Goal: Task Accomplishment & Management: Manage account settings

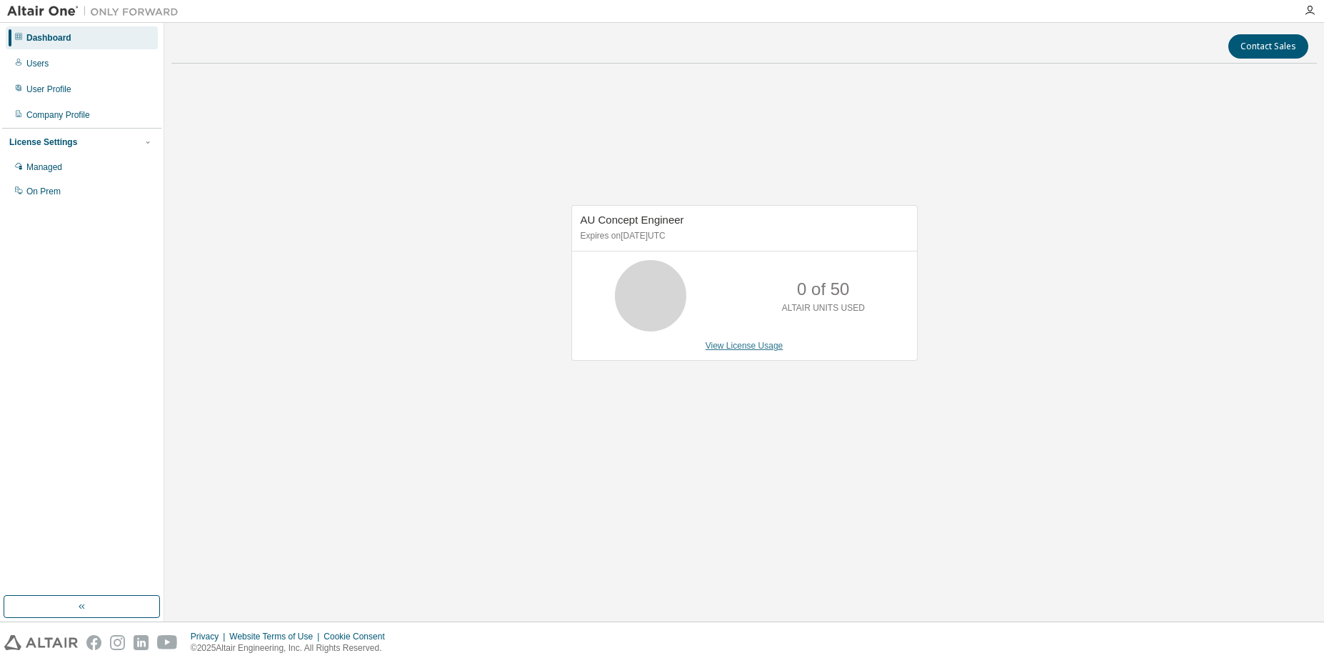
click at [736, 349] on link "View License Usage" at bounding box center [745, 346] width 78 height 10
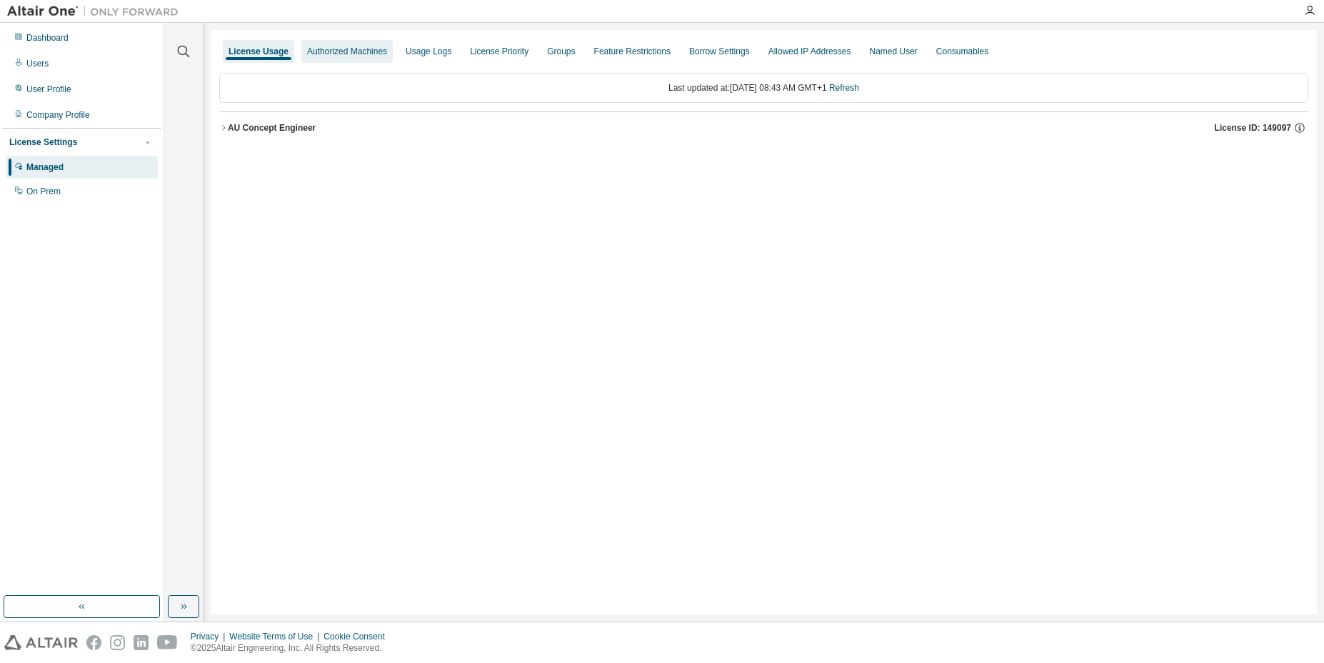
click at [333, 55] on div "Authorized Machines" at bounding box center [347, 51] width 80 height 11
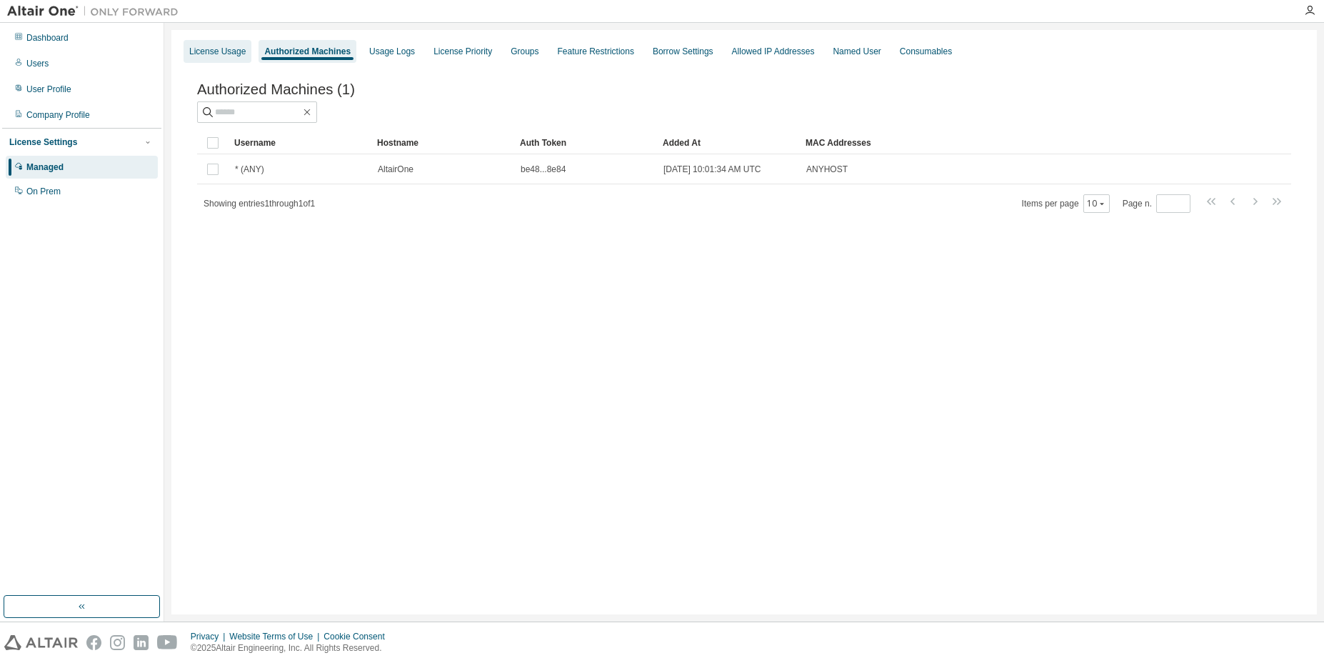
click at [236, 53] on div "License Usage" at bounding box center [217, 51] width 56 height 11
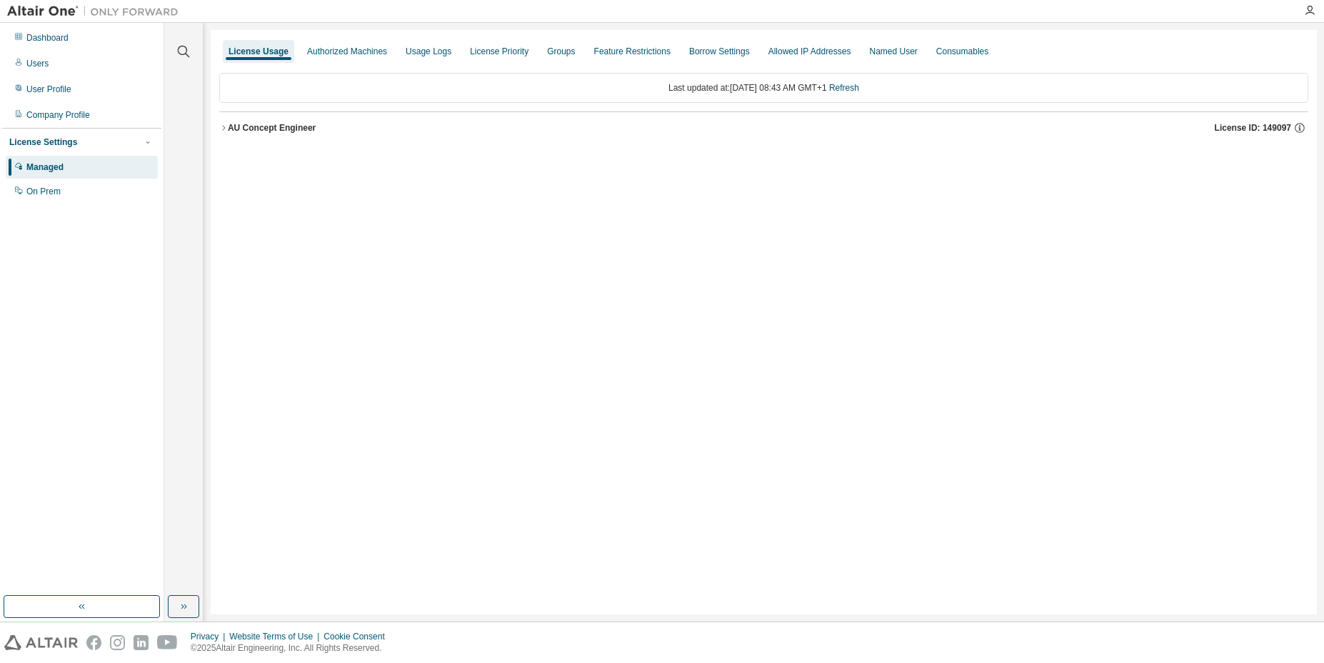
click at [224, 129] on icon "button" at bounding box center [223, 128] width 9 height 9
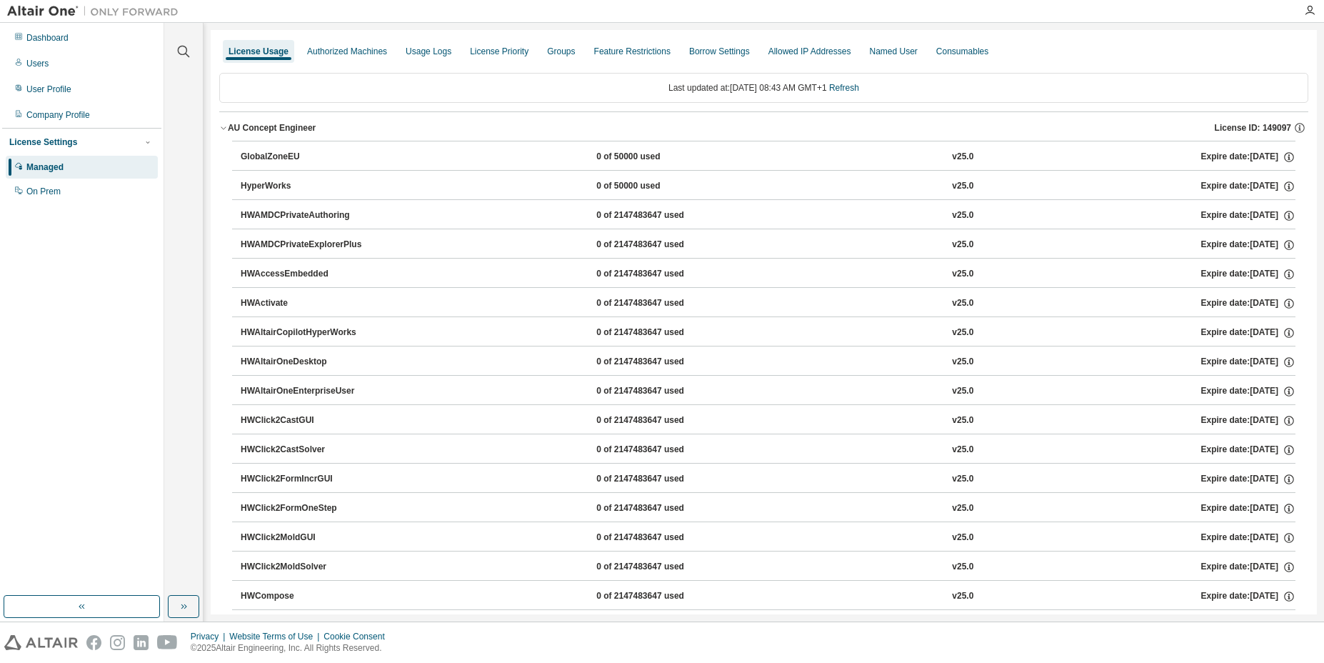
click at [224, 129] on icon "button" at bounding box center [223, 128] width 9 height 9
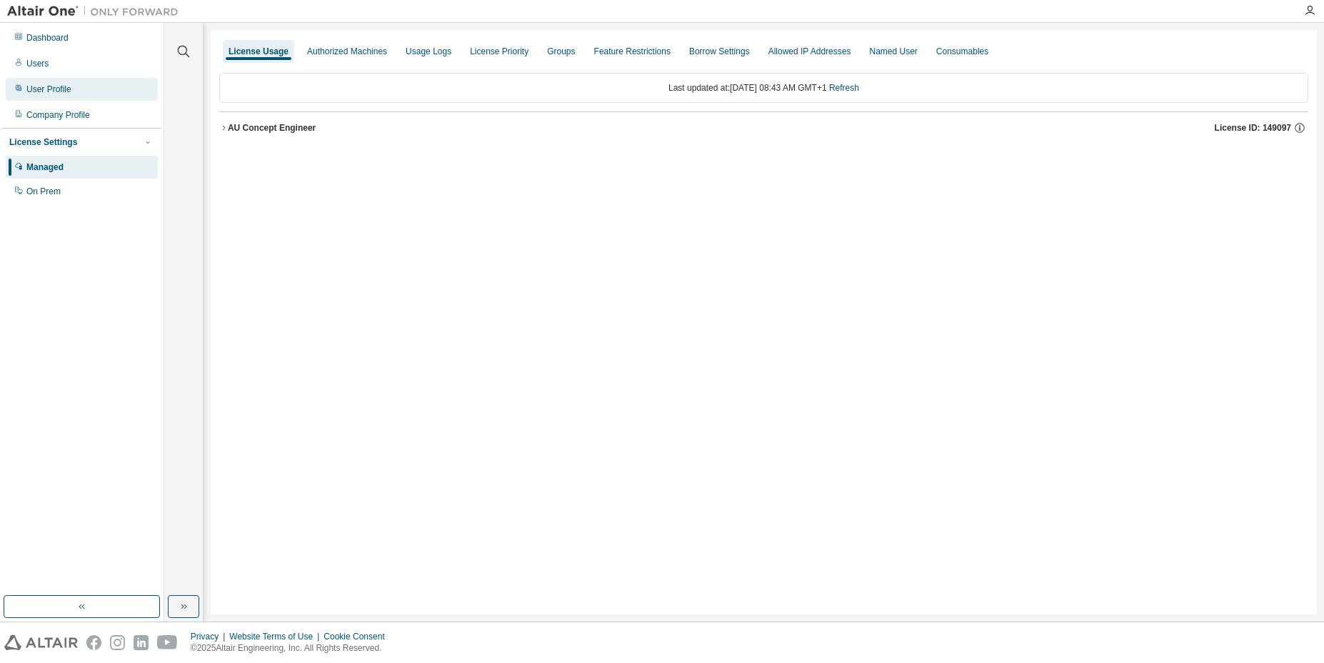
click at [62, 95] on div "User Profile" at bounding box center [48, 89] width 45 height 11
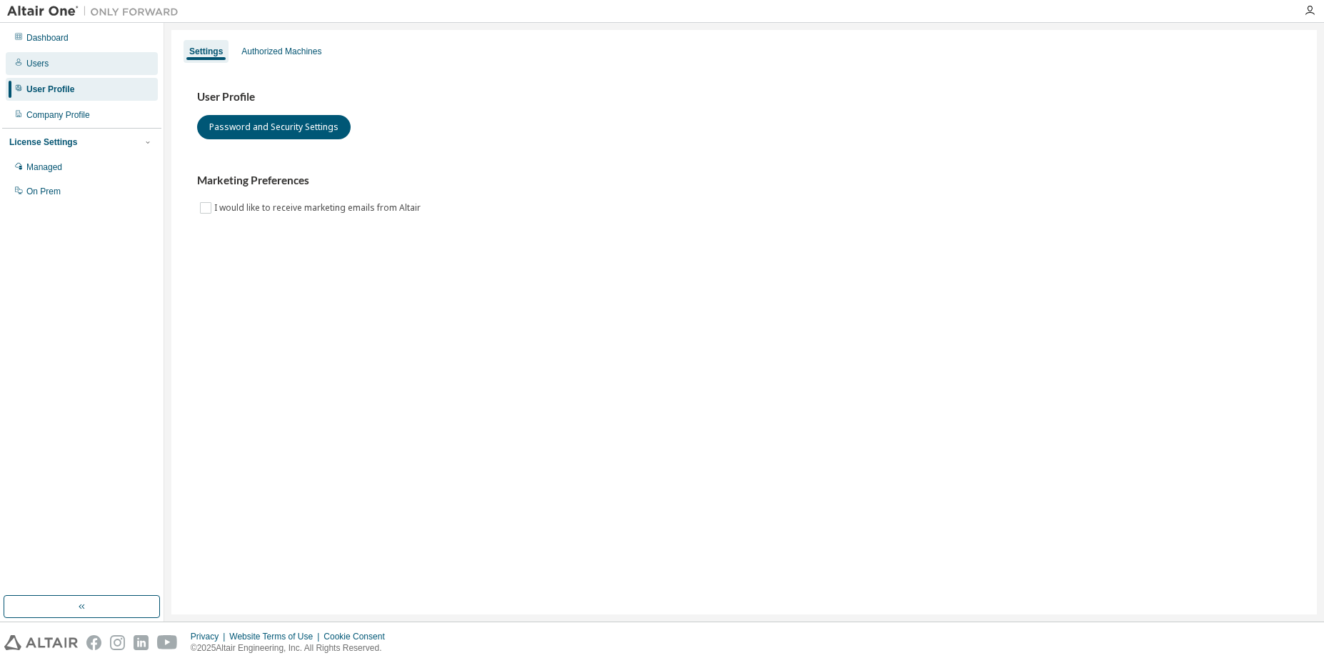
click at [79, 64] on div "Users" at bounding box center [82, 63] width 152 height 23
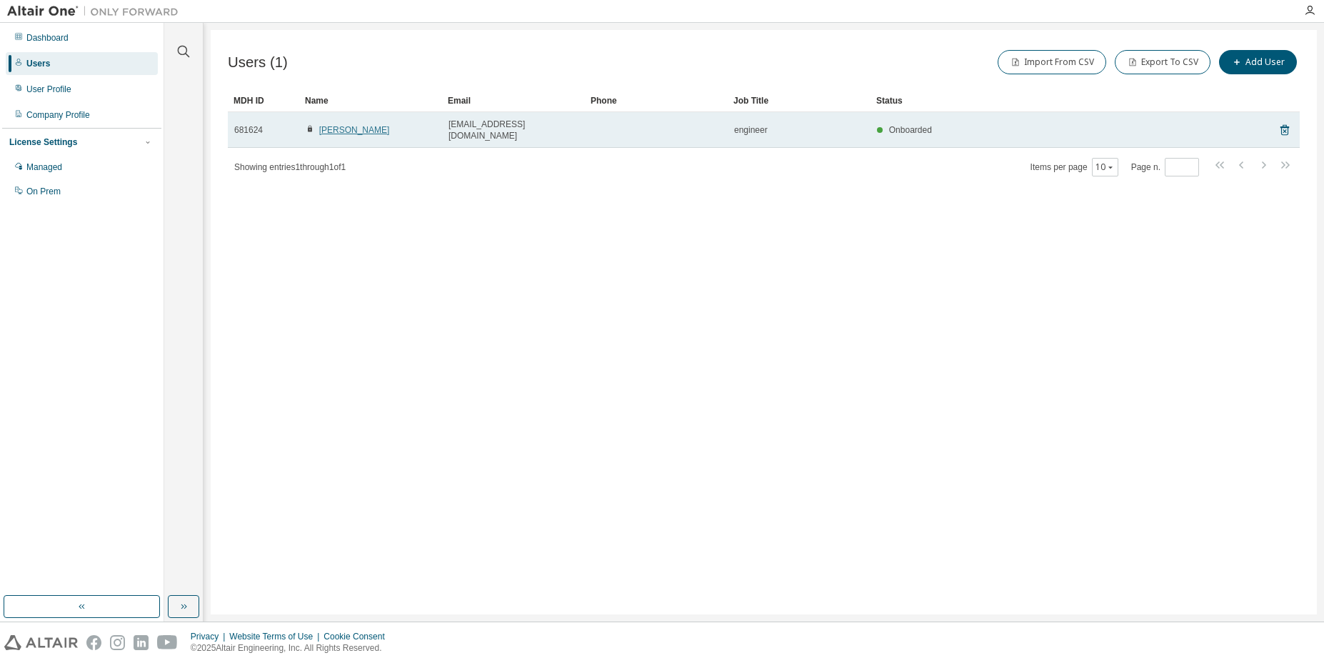
click at [366, 125] on link "[PERSON_NAME]" at bounding box center [354, 130] width 71 height 10
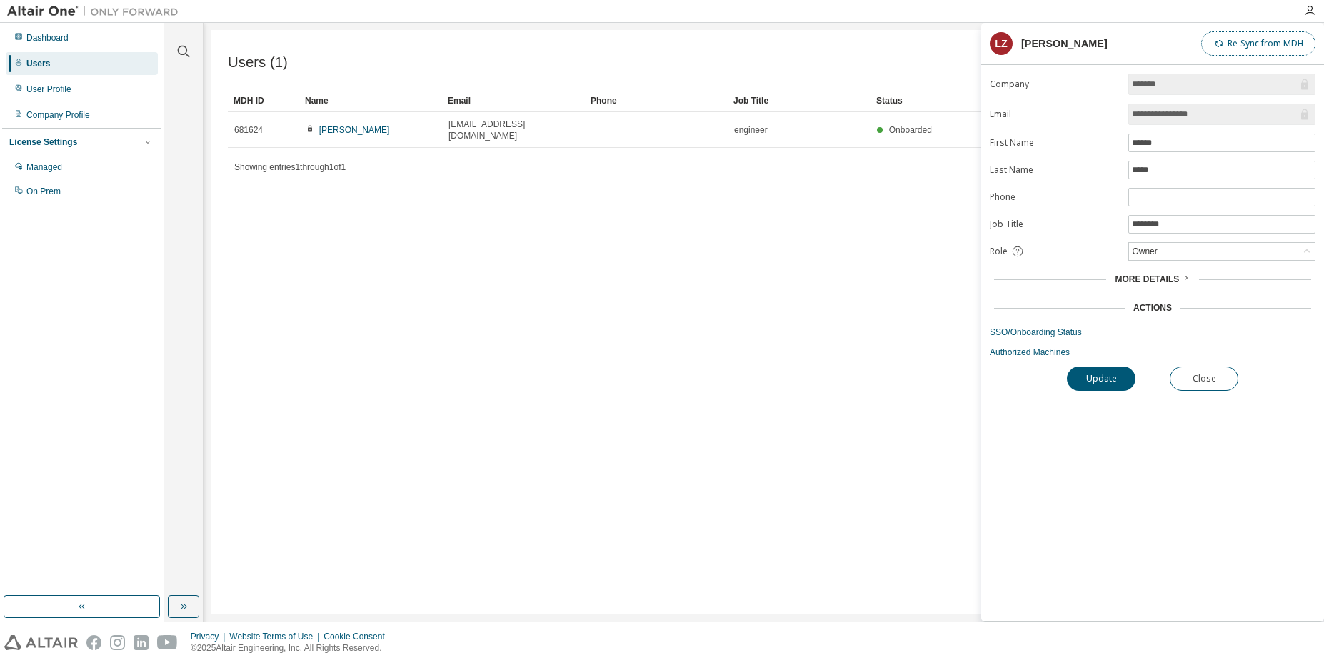
click at [1268, 48] on button "Re-Sync from MDH" at bounding box center [1259, 43] width 114 height 24
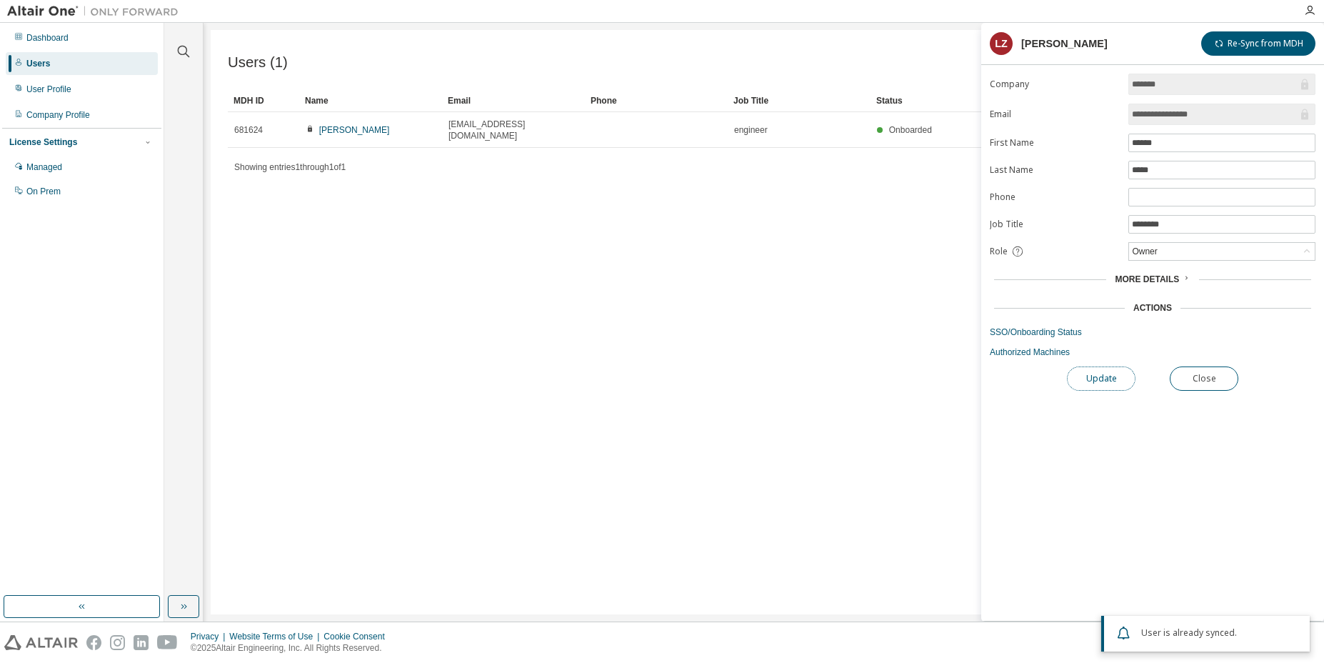
click at [1112, 383] on button "Update" at bounding box center [1101, 378] width 69 height 24
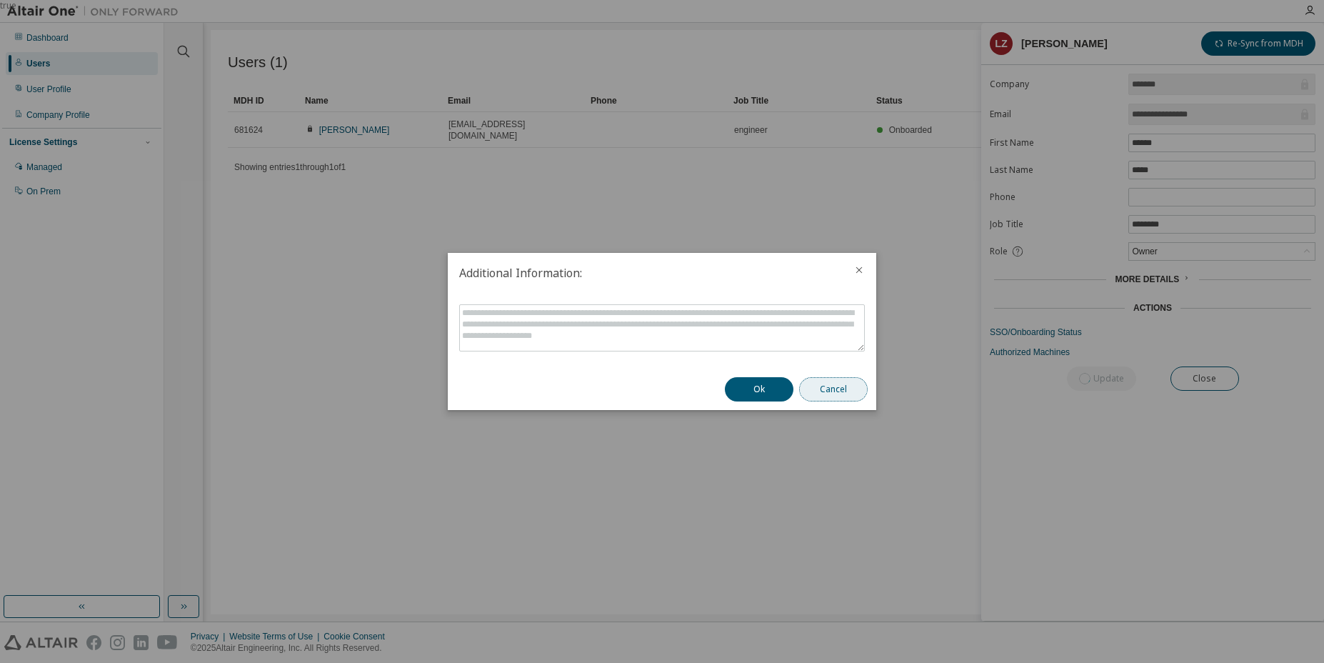
click at [852, 396] on button "Cancel" at bounding box center [833, 389] width 69 height 24
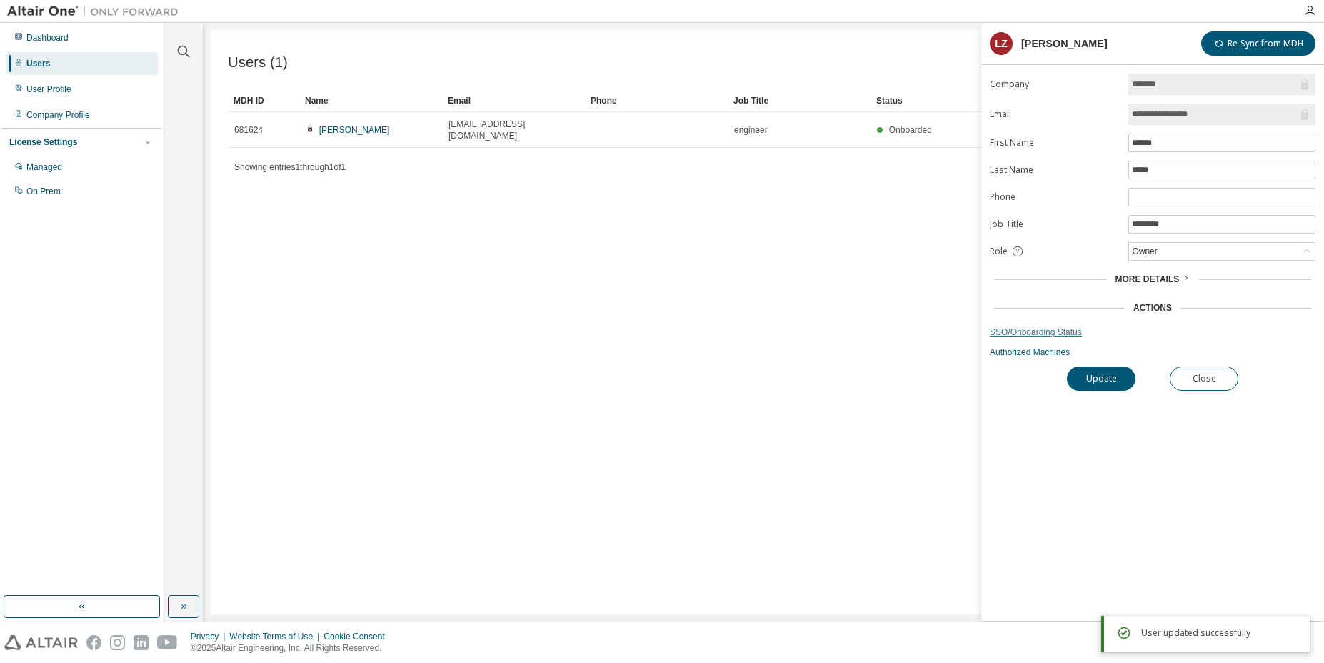
click at [1064, 338] on link "SSO/Onboarding Status" at bounding box center [1153, 331] width 326 height 11
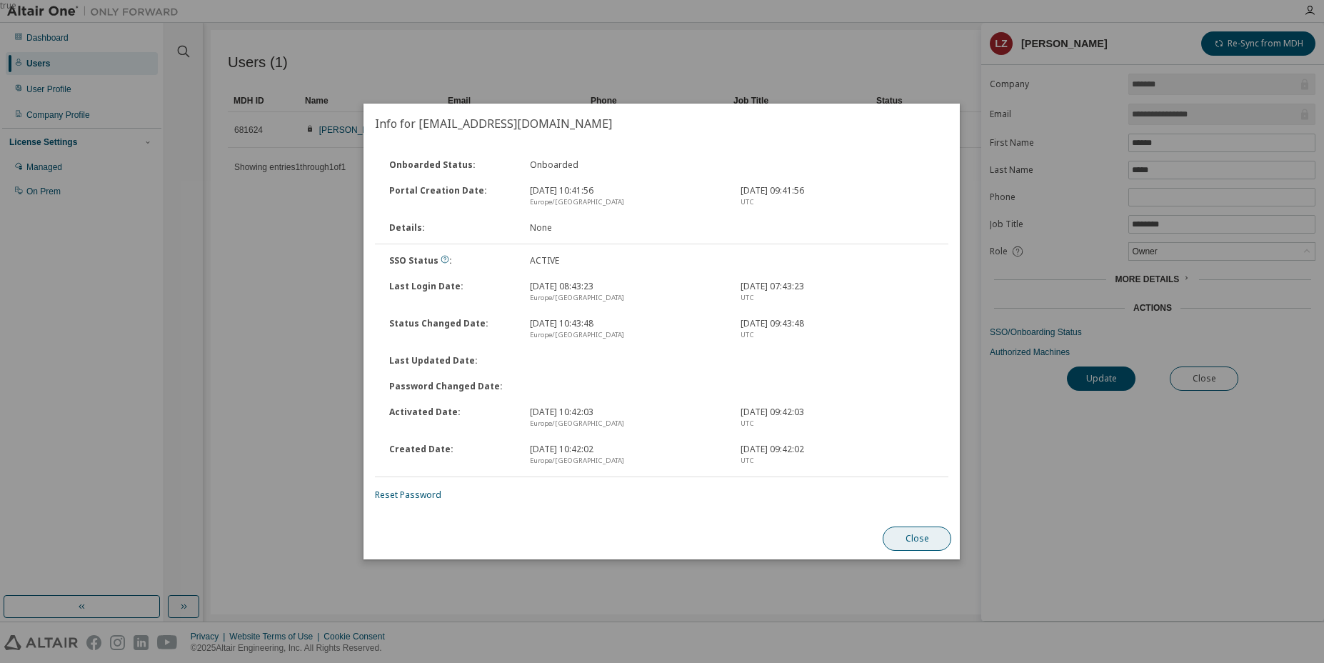
click at [918, 535] on button "Close" at bounding box center [918, 539] width 69 height 24
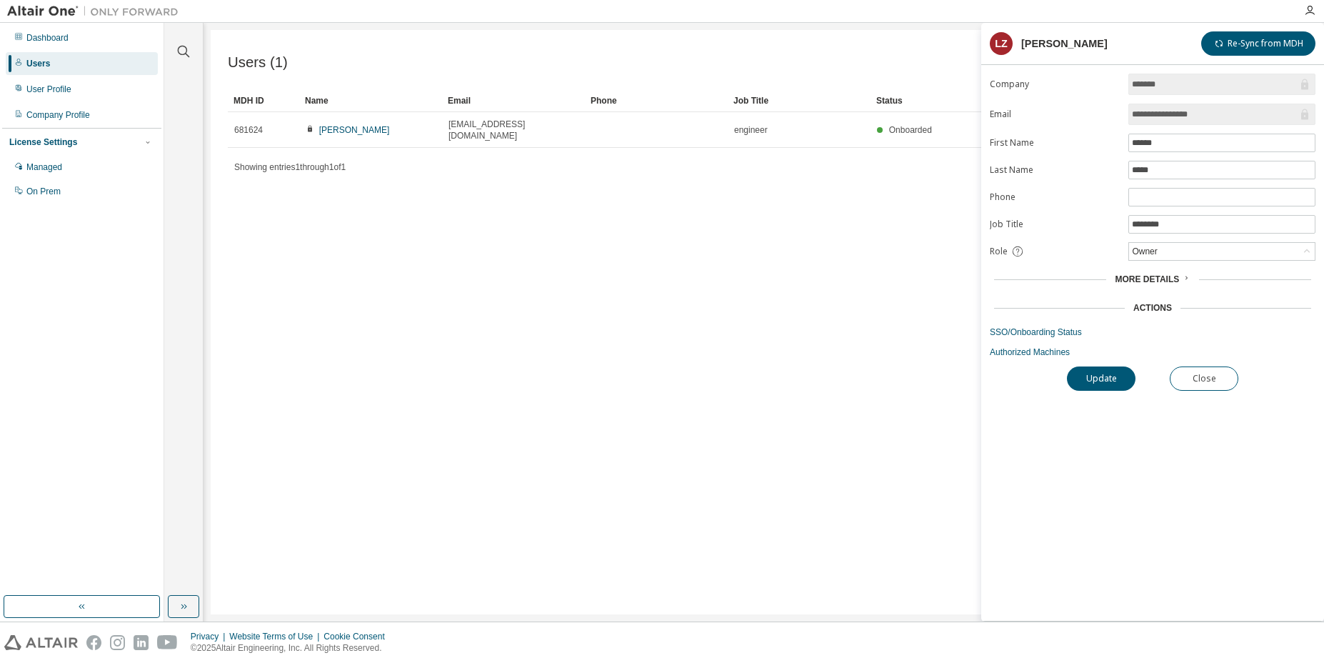
click at [1004, 361] on div "**********" at bounding box center [1153, 347] width 343 height 547
click at [1004, 358] on link "Authorized Machines" at bounding box center [1153, 351] width 326 height 11
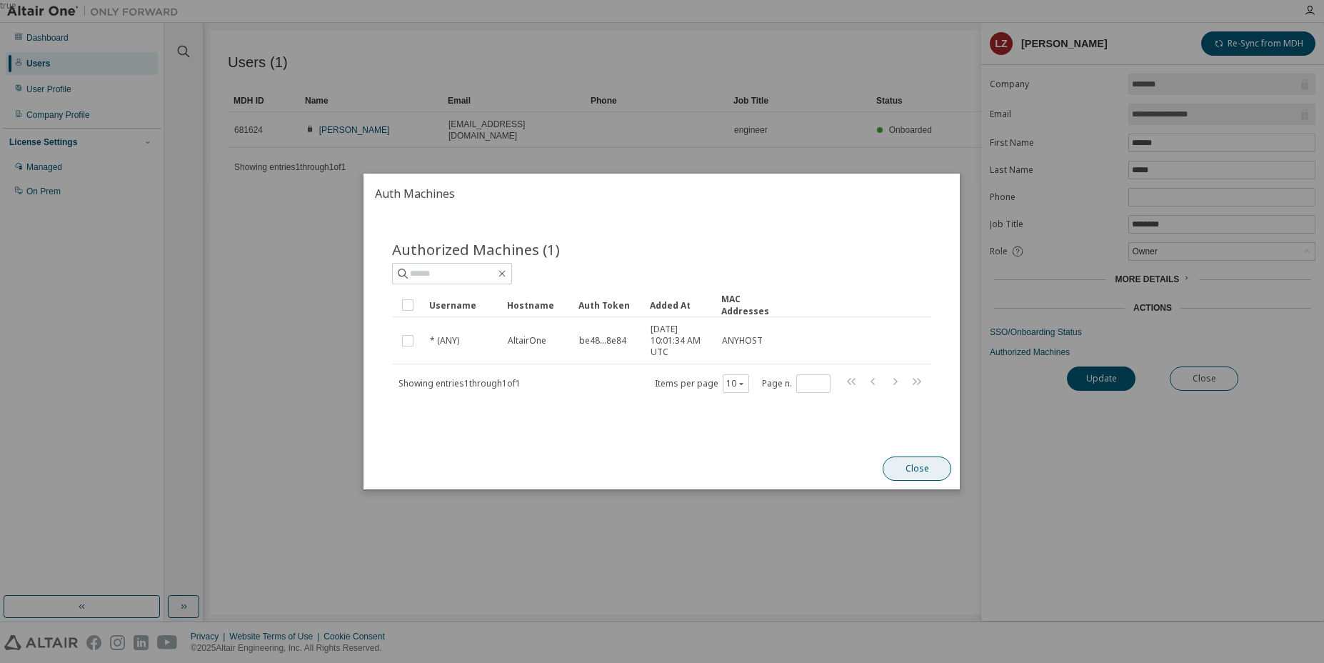
click at [906, 469] on button "Close" at bounding box center [918, 468] width 69 height 24
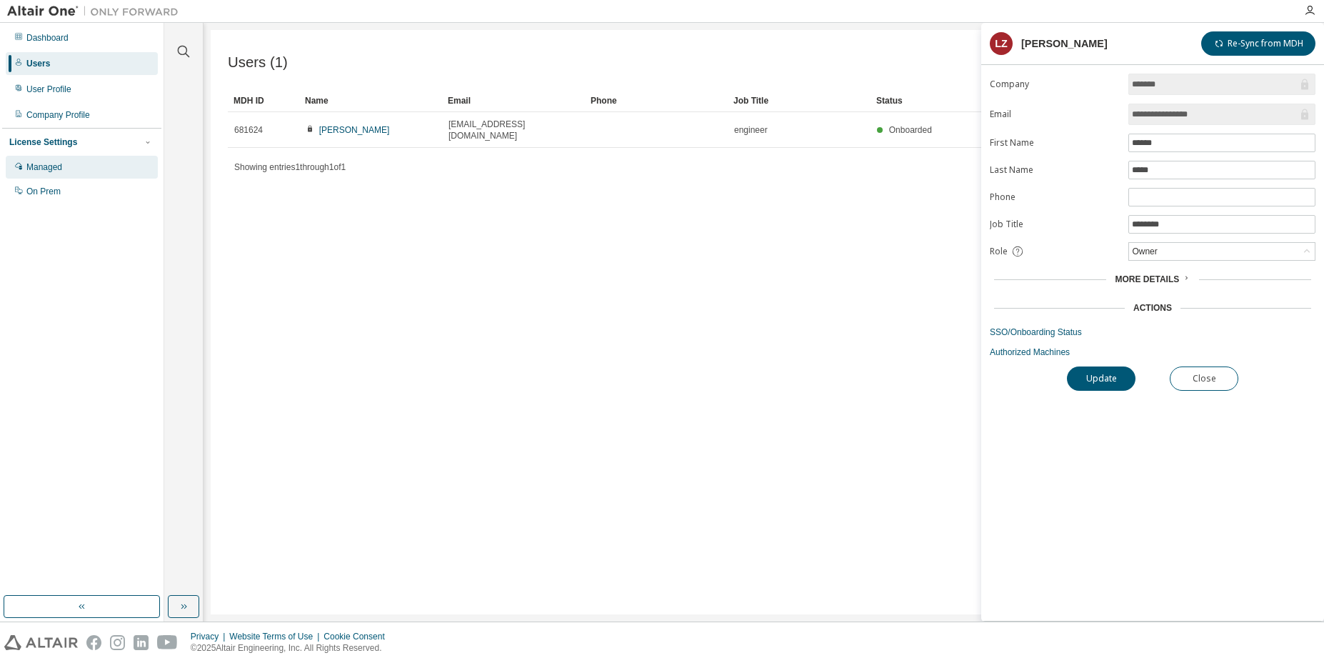
click at [87, 171] on div "Managed" at bounding box center [82, 167] width 152 height 23
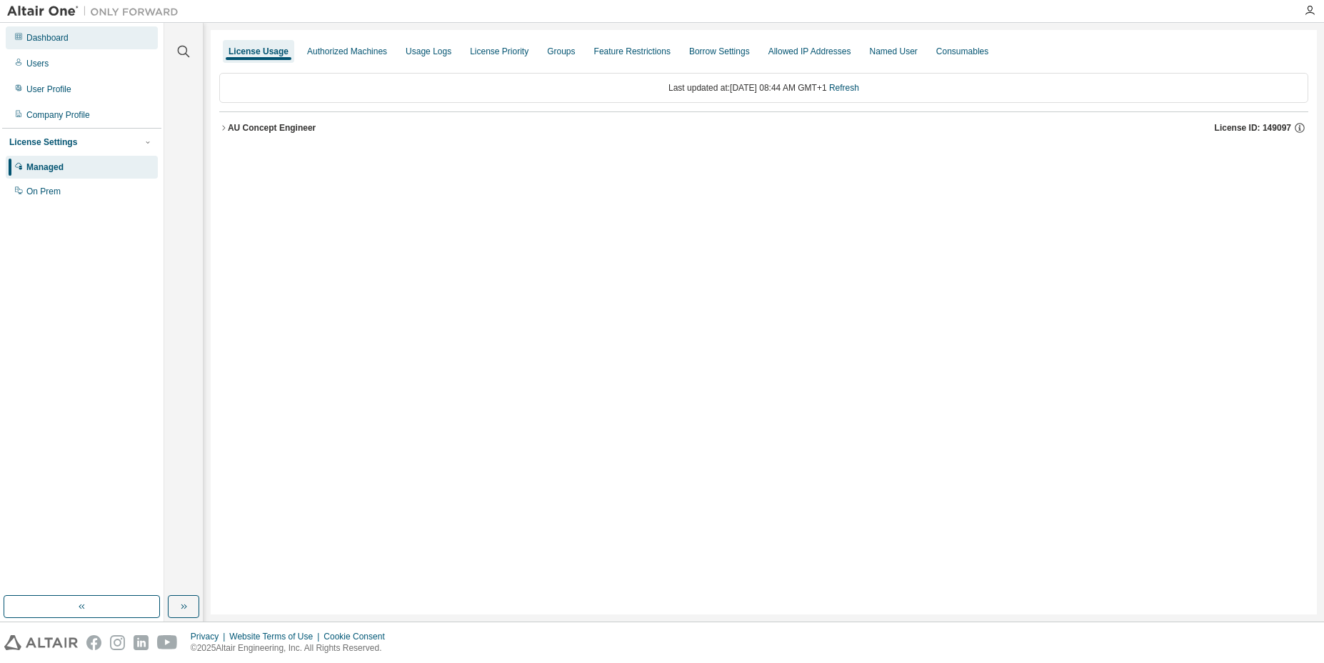
click at [51, 43] on div "Dashboard" at bounding box center [47, 37] width 42 height 11
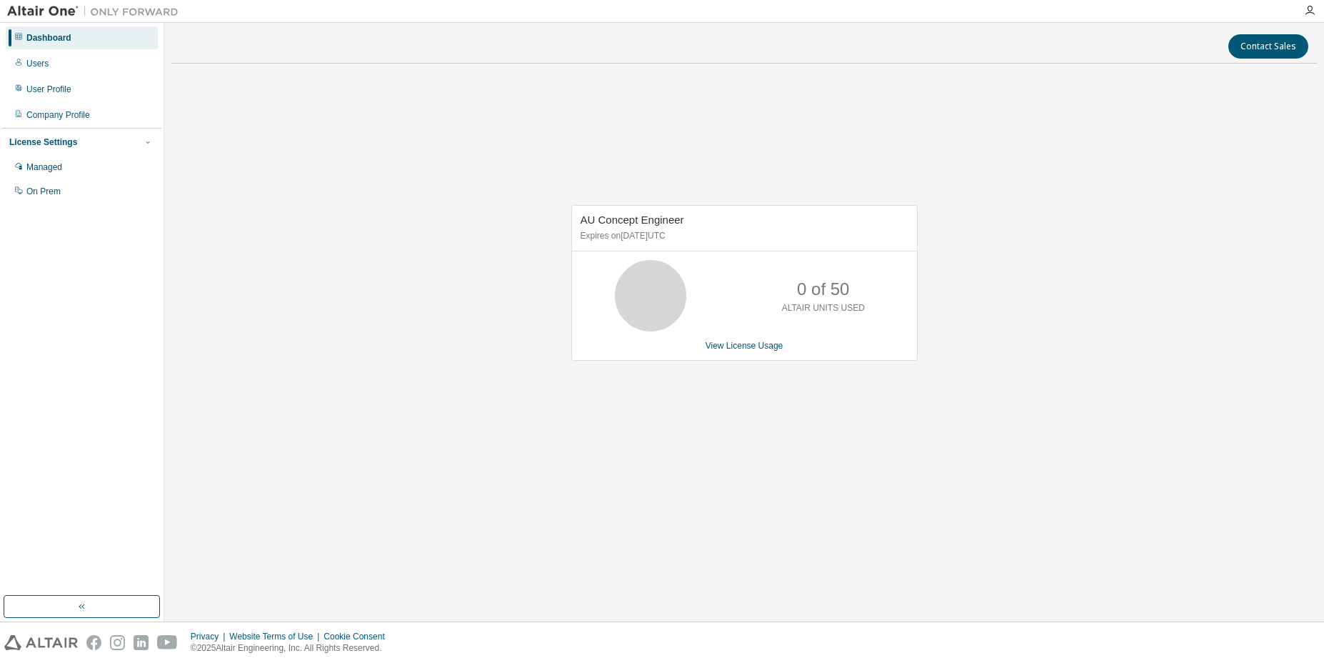
click at [654, 221] on span "AU Concept Engineer" at bounding box center [633, 220] width 104 height 12
click at [1312, 16] on div at bounding box center [1310, 10] width 29 height 21
click at [1313, 14] on icon "button" at bounding box center [1309, 10] width 11 height 11
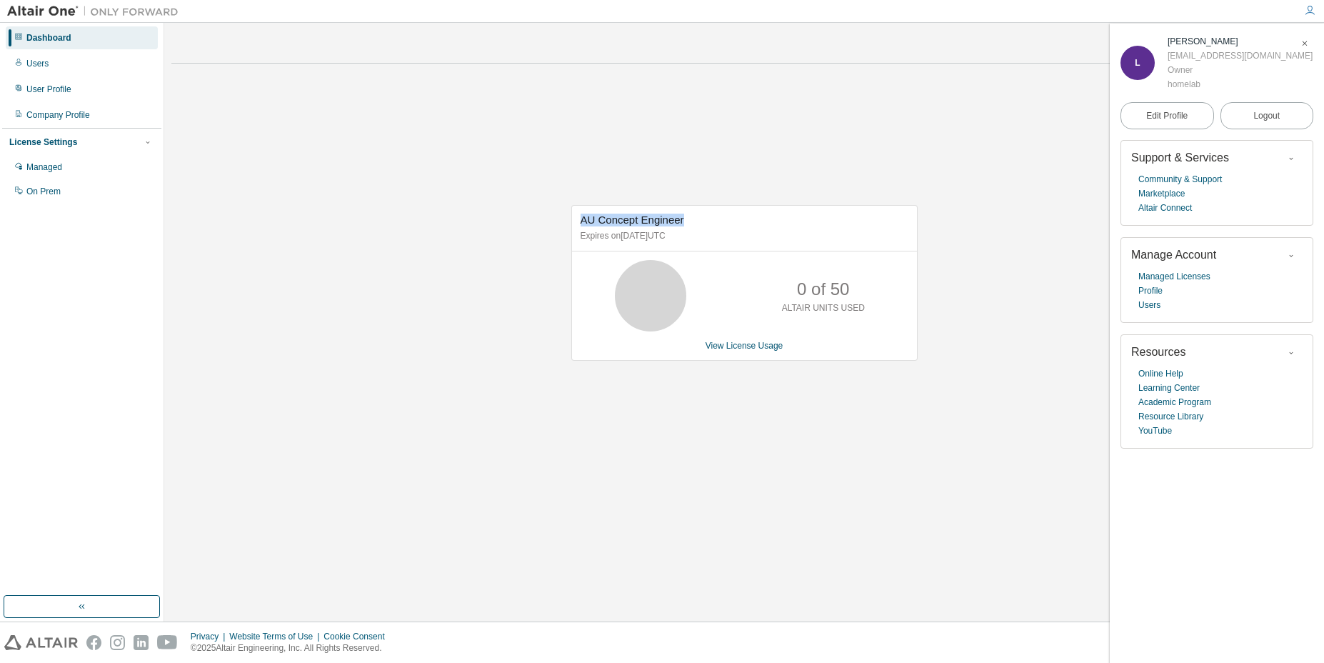
drag, startPoint x: 688, startPoint y: 216, endPoint x: 577, endPoint y: 219, distance: 111.5
click at [577, 219] on div "AU Concept Engineer Expires on [DATE] UTC" at bounding box center [744, 229] width 345 height 46
copy span "AU Concept Engineer"
